Goal: Communication & Community: Answer question/provide support

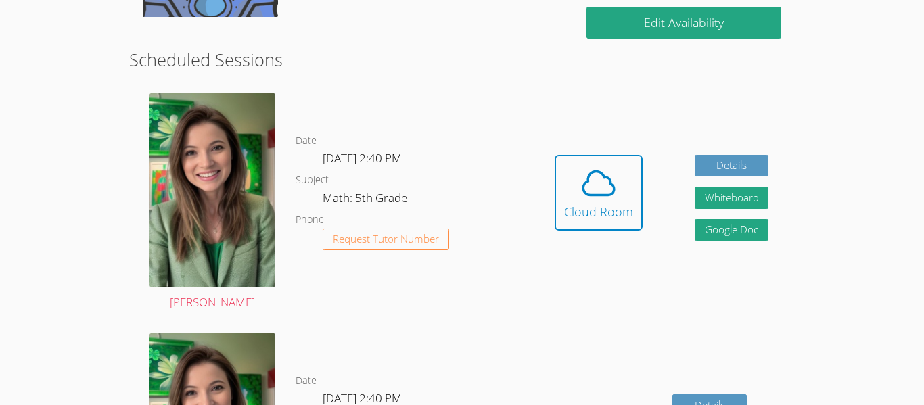
scroll to position [349, 0]
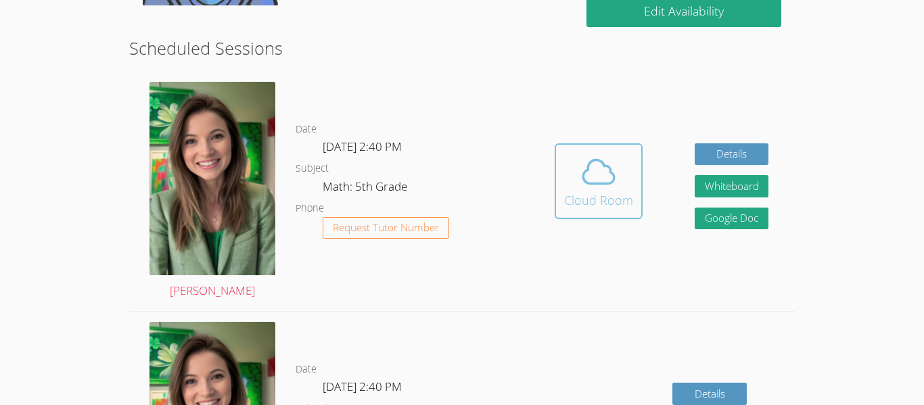
click at [586, 185] on icon at bounding box center [598, 172] width 38 height 38
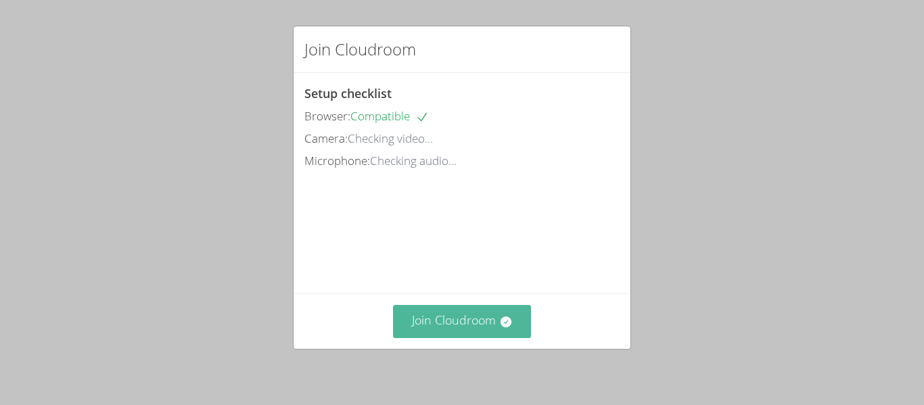
click at [491, 322] on button "Join Cloudroom" at bounding box center [462, 321] width 139 height 33
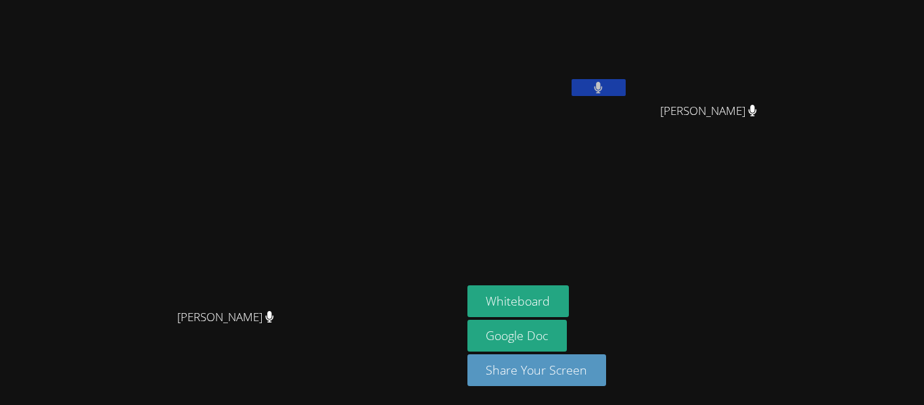
click at [602, 91] on icon at bounding box center [598, 87] width 9 height 11
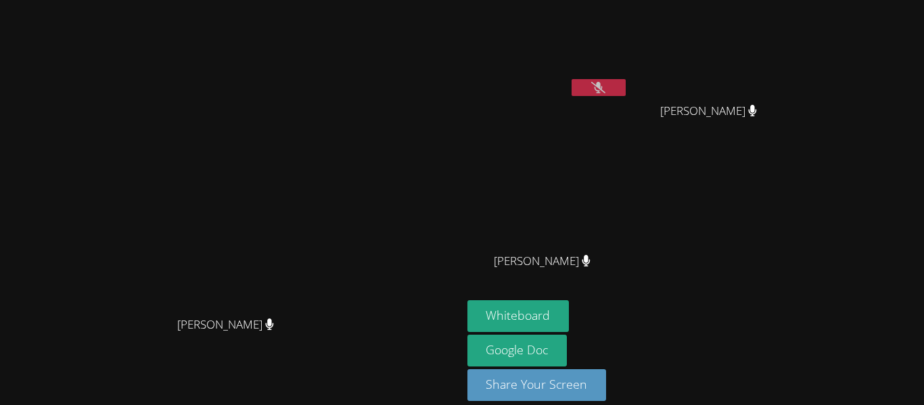
click at [628, 35] on video at bounding box center [547, 50] width 161 height 91
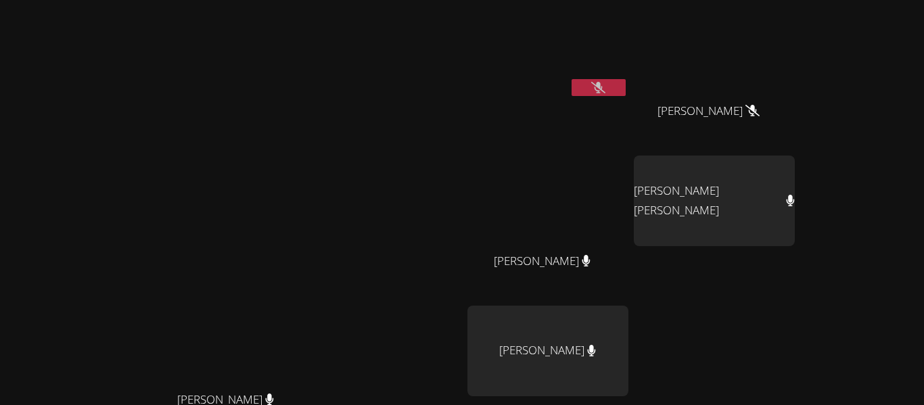
click at [605, 88] on icon at bounding box center [598, 87] width 14 height 11
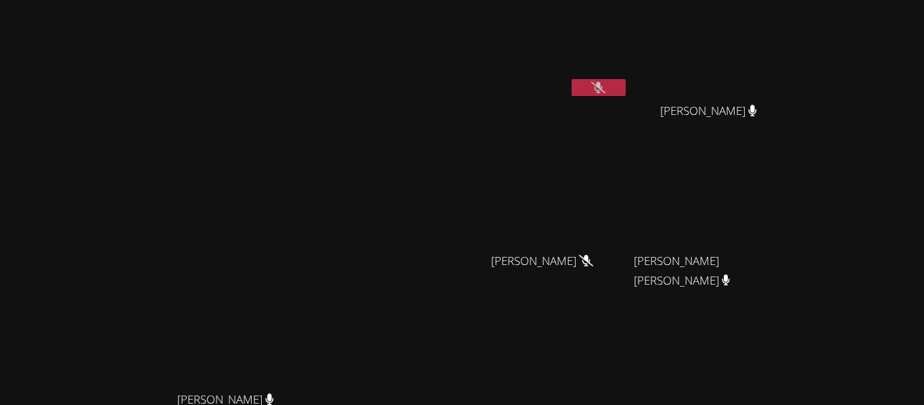
click at [605, 85] on icon at bounding box center [598, 87] width 14 height 11
click at [605, 89] on icon at bounding box center [598, 87] width 14 height 11
click at [602, 89] on icon at bounding box center [598, 87] width 9 height 11
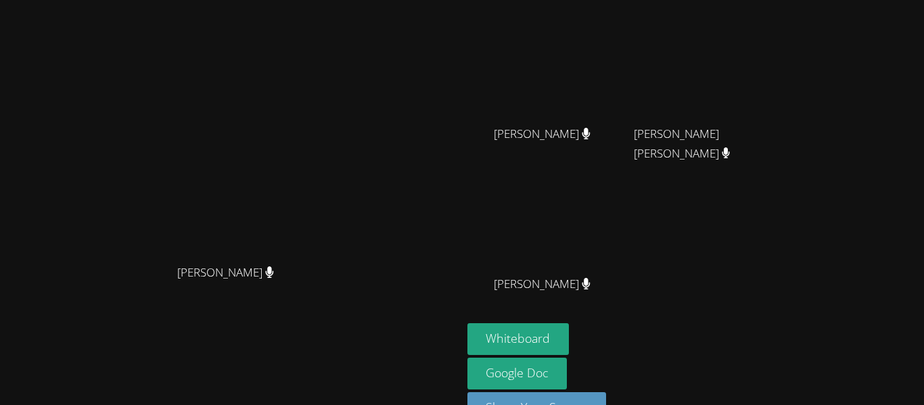
scroll to position [165, 0]
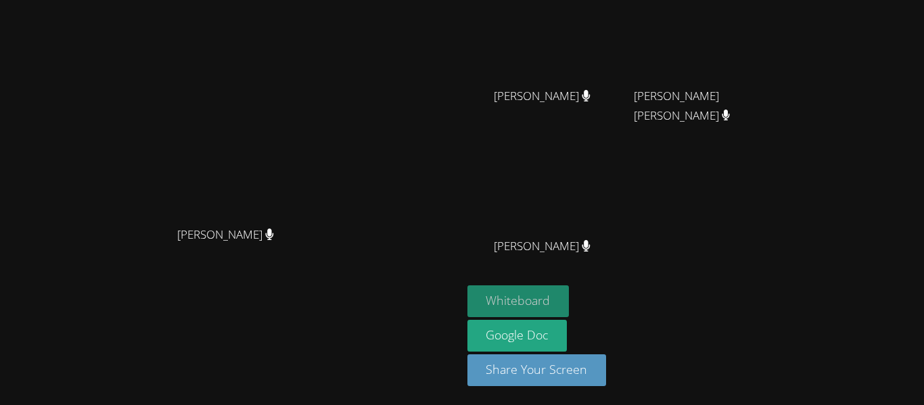
click at [569, 310] on button "Whiteboard" at bounding box center [518, 301] width 102 height 32
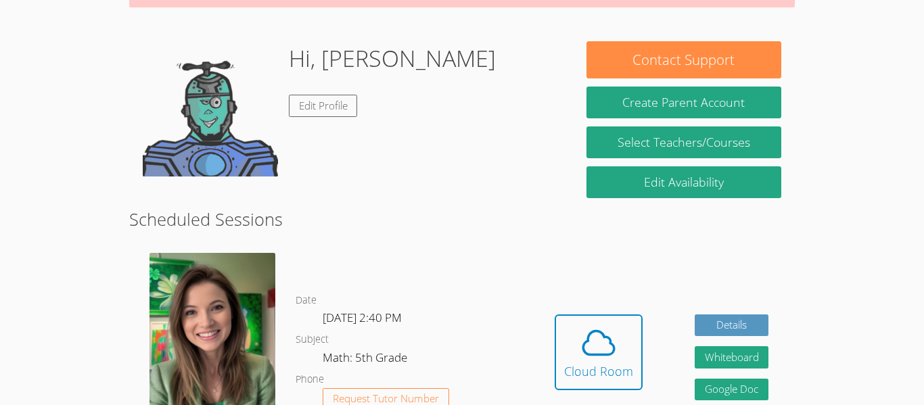
scroll to position [190, 0]
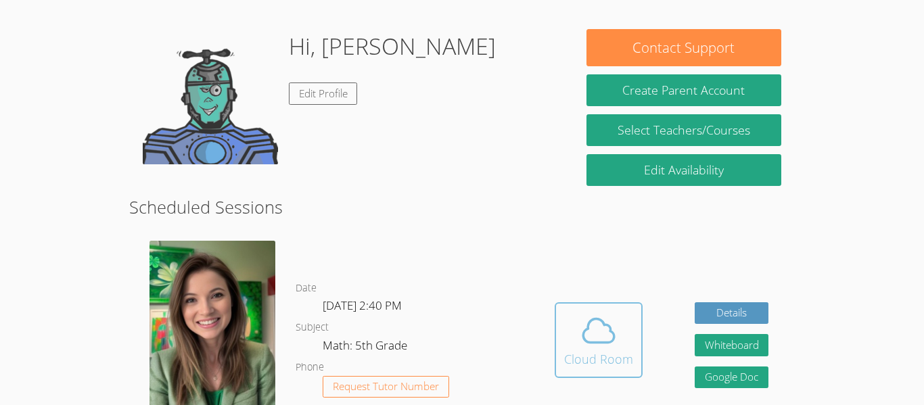
click at [601, 335] on icon at bounding box center [598, 331] width 38 height 38
click at [606, 323] on icon at bounding box center [598, 331] width 38 height 38
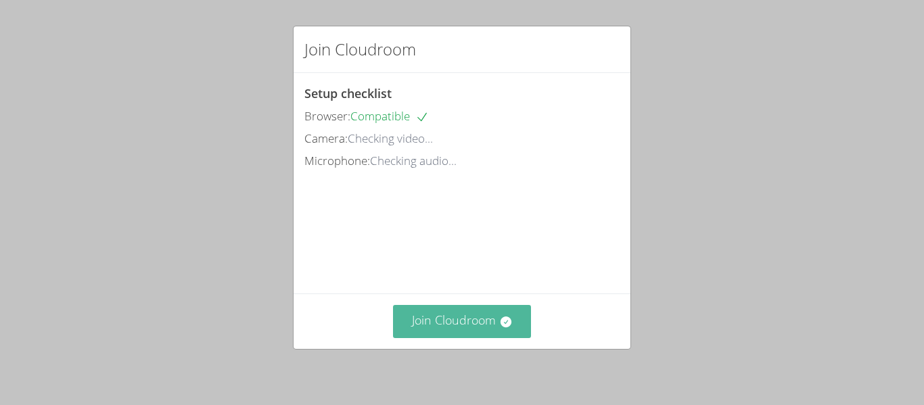
click at [468, 323] on button "Join Cloudroom" at bounding box center [462, 321] width 139 height 33
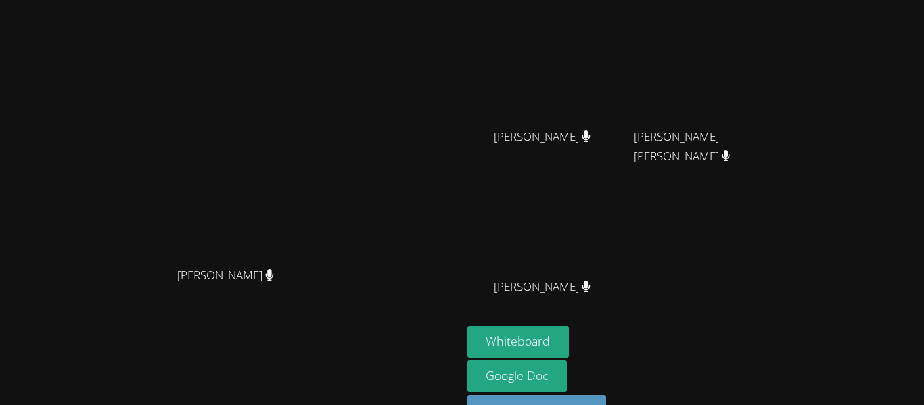
scroll to position [165, 0]
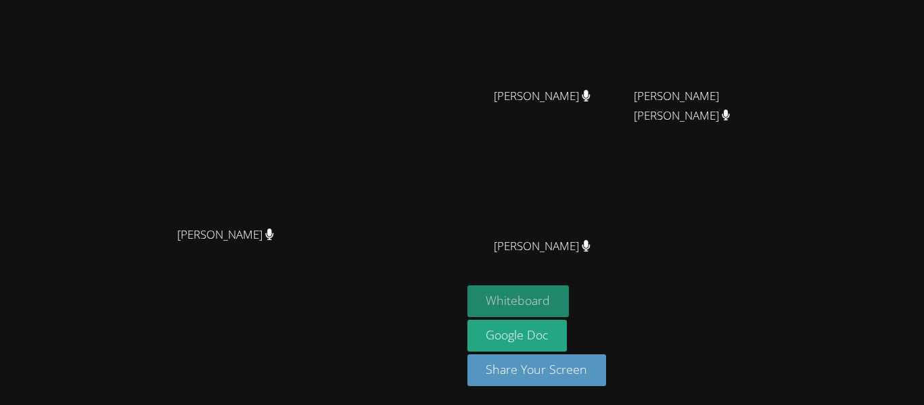
click at [569, 299] on button "Whiteboard" at bounding box center [518, 301] width 102 height 32
click at [616, 170] on video at bounding box center [547, 186] width 161 height 91
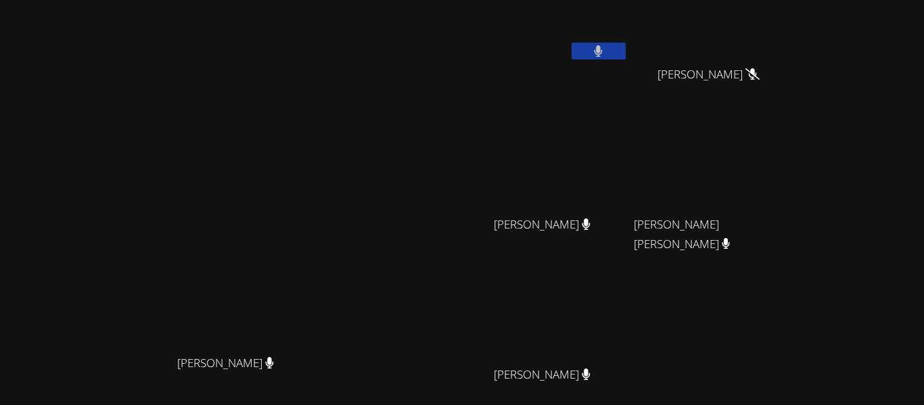
scroll to position [10, 0]
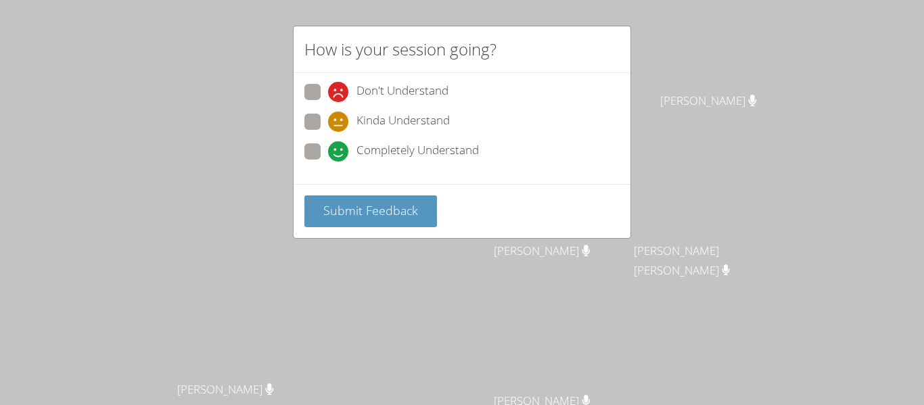
click at [328, 162] on span at bounding box center [328, 162] width 0 height 0
click at [328, 149] on input "Completely Understand" at bounding box center [333, 148] width 11 height 11
radio input "true"
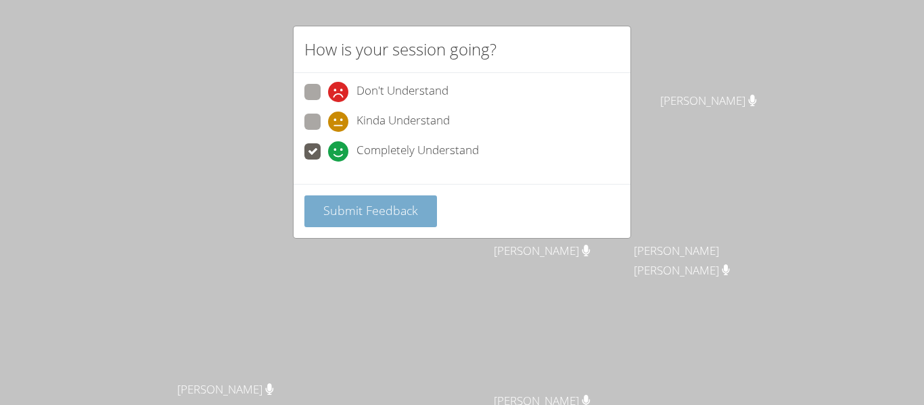
click at [352, 222] on button "Submit Feedback" at bounding box center [370, 211] width 133 height 32
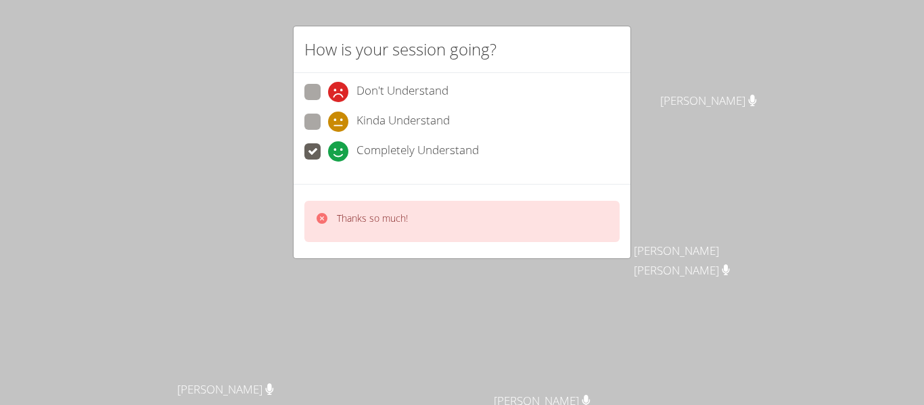
click at [364, 219] on p "Thanks so much!" at bounding box center [372, 219] width 71 height 14
click at [389, 152] on span "Completely Understand" at bounding box center [417, 151] width 122 height 20
click at [339, 152] on input "Completely Understand" at bounding box center [333, 148] width 11 height 11
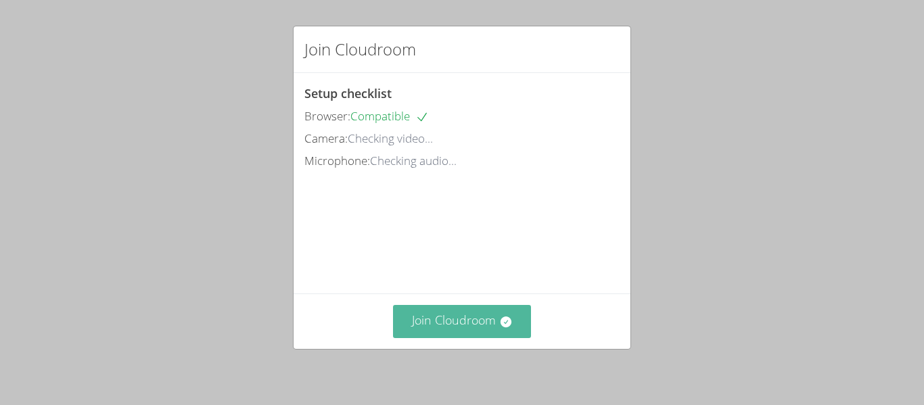
click at [529, 316] on button "Join Cloudroom" at bounding box center [462, 321] width 139 height 33
